Goal: Check status: Check status

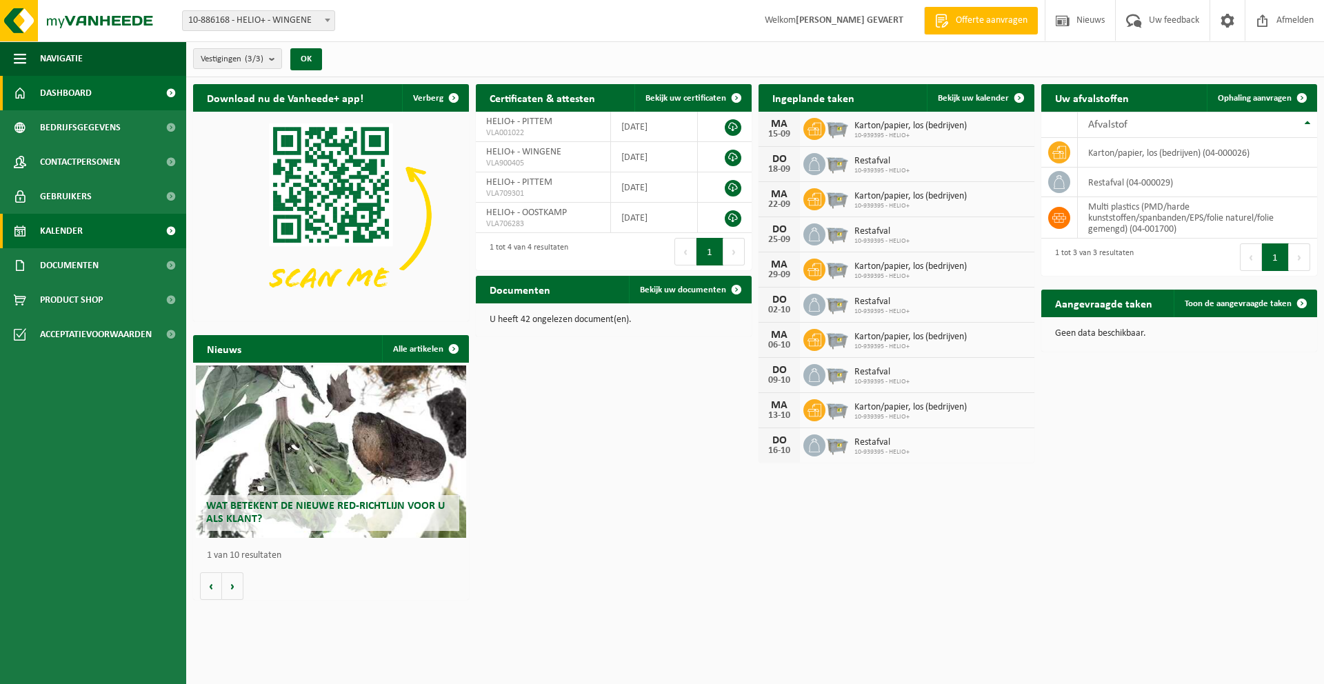
click at [84, 236] on link "Kalender" at bounding box center [93, 231] width 186 height 34
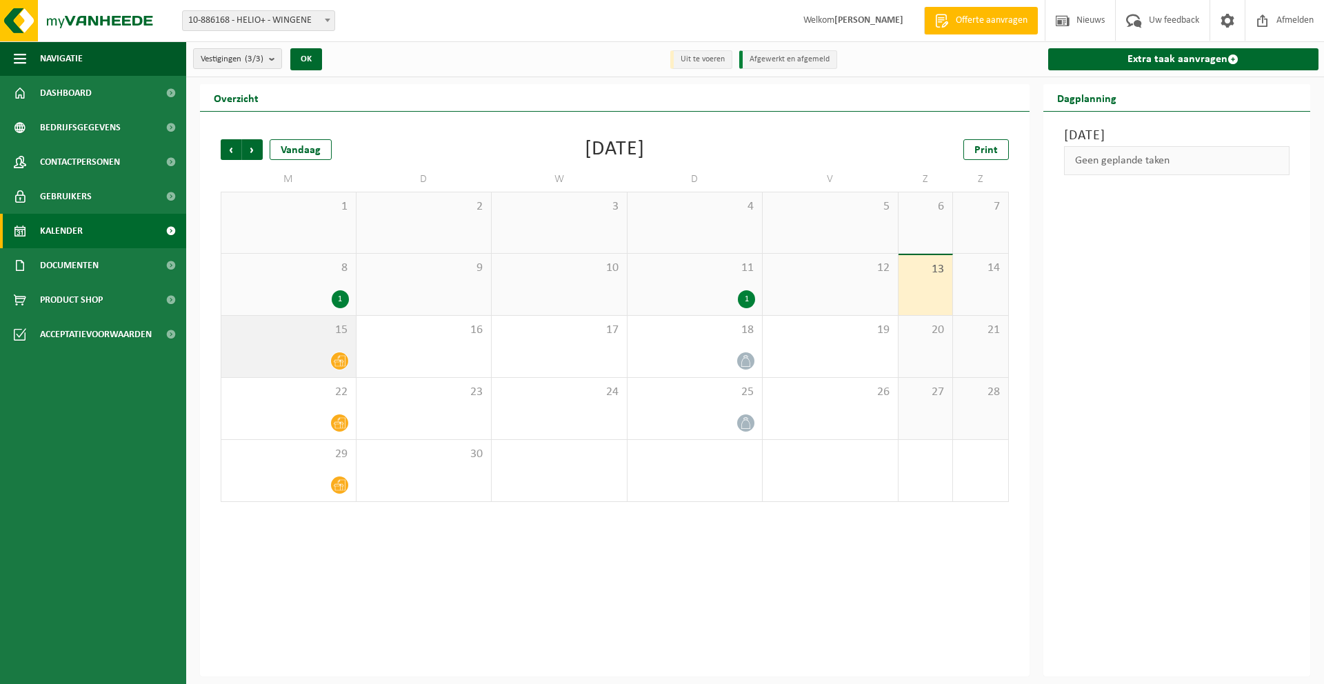
click at [336, 360] on icon at bounding box center [340, 361] width 12 height 12
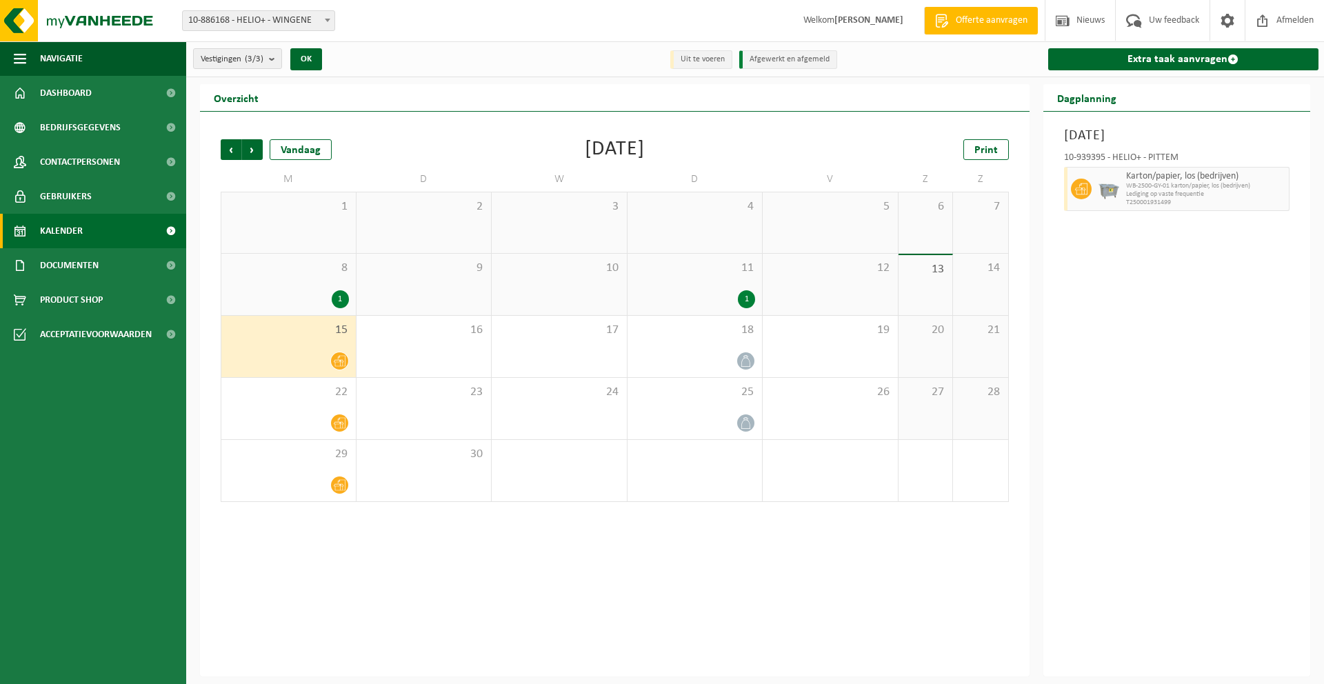
click at [1267, 190] on span "Lediging op vaste frequentie" at bounding box center [1206, 194] width 160 height 8
click at [1232, 196] on div "Karton/papier, los (bedrijven) WB-2500-GY-01 karton/papier, los (bedrijven) Led…" at bounding box center [1177, 189] width 226 height 44
click at [1243, 187] on span "WB-2500-GY-01 karton/papier, los (bedrijven)" at bounding box center [1206, 186] width 160 height 8
click at [1245, 190] on span "Lediging op vaste frequentie" at bounding box center [1206, 194] width 160 height 8
drag, startPoint x: 1214, startPoint y: 186, endPoint x: 1059, endPoint y: 197, distance: 154.9
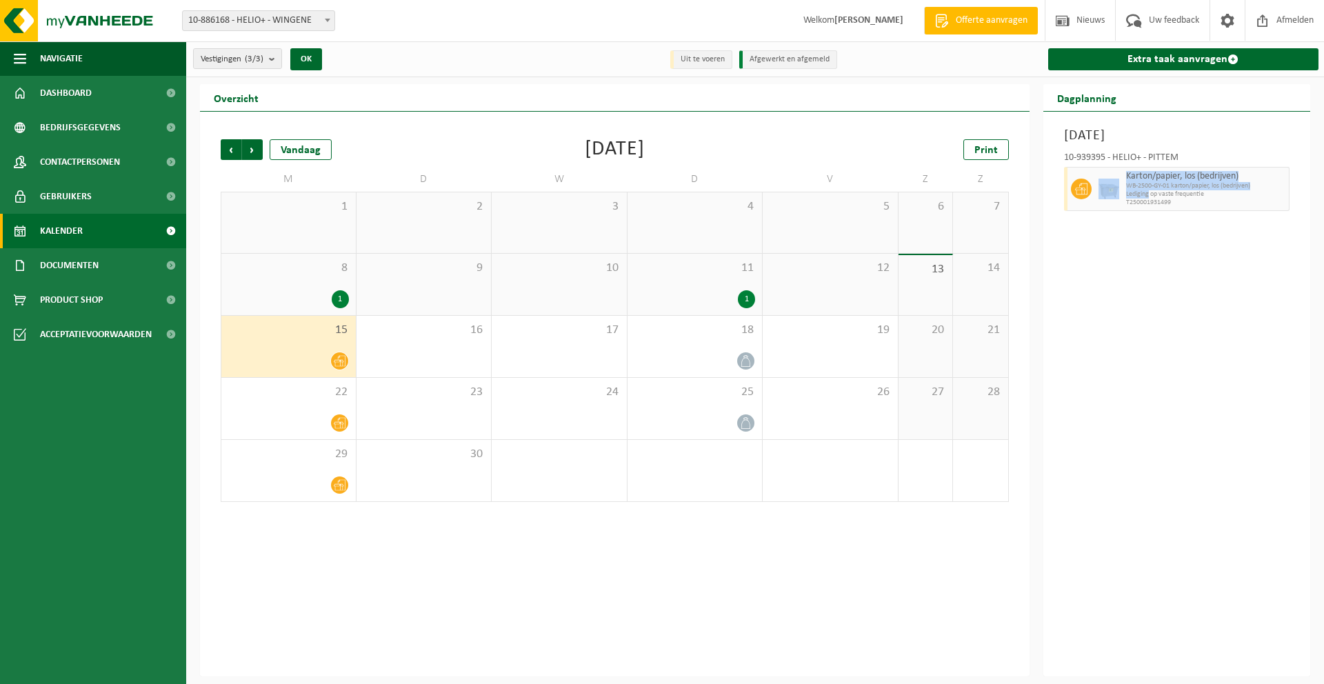
click at [1077, 185] on div "Karton/papier, los (bedrijven) WB-2500-GY-01 karton/papier, los (bedrijven) Led…" at bounding box center [1177, 189] width 226 height 44
click at [746, 360] on icon at bounding box center [746, 361] width 12 height 12
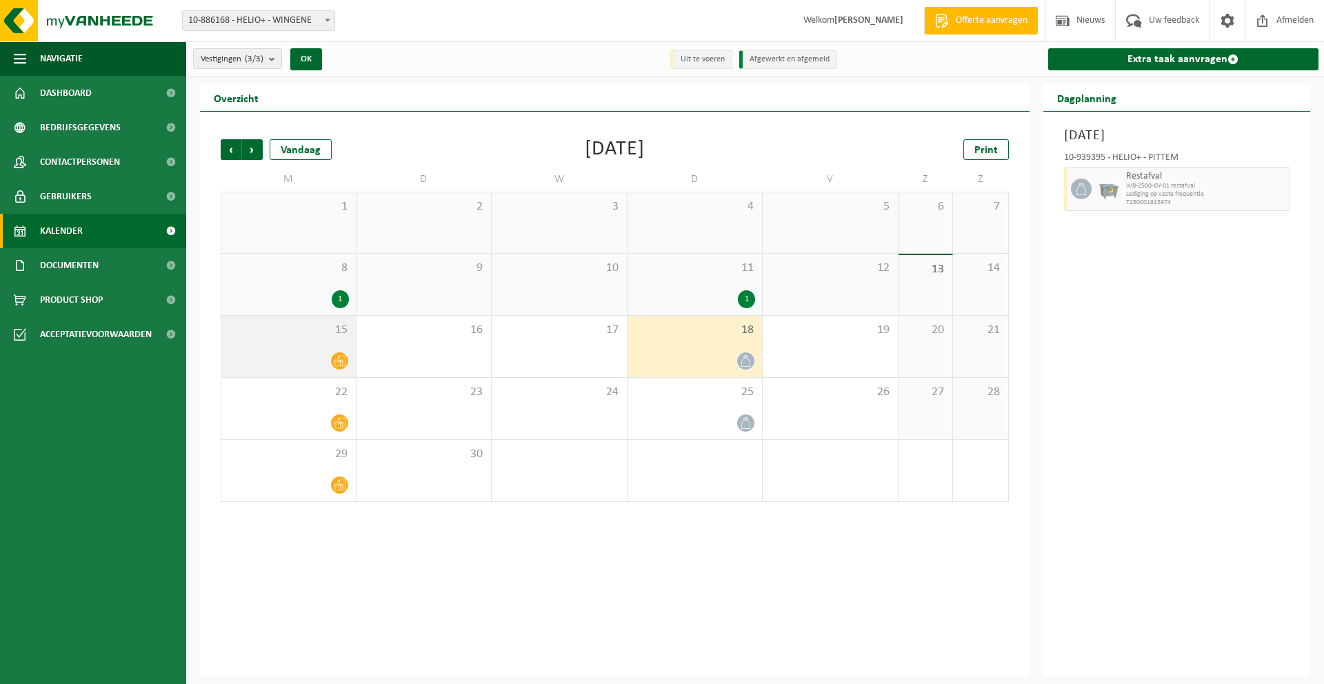
click at [339, 360] on icon at bounding box center [340, 361] width 12 height 11
